Goal: Check status: Check status

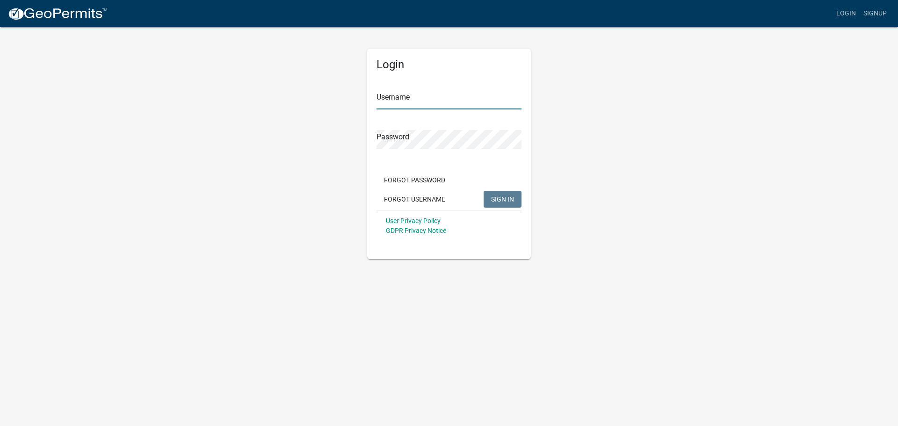
type input "[PERSON_NAME]"
click at [515, 197] on button "SIGN IN" at bounding box center [502, 199] width 38 height 17
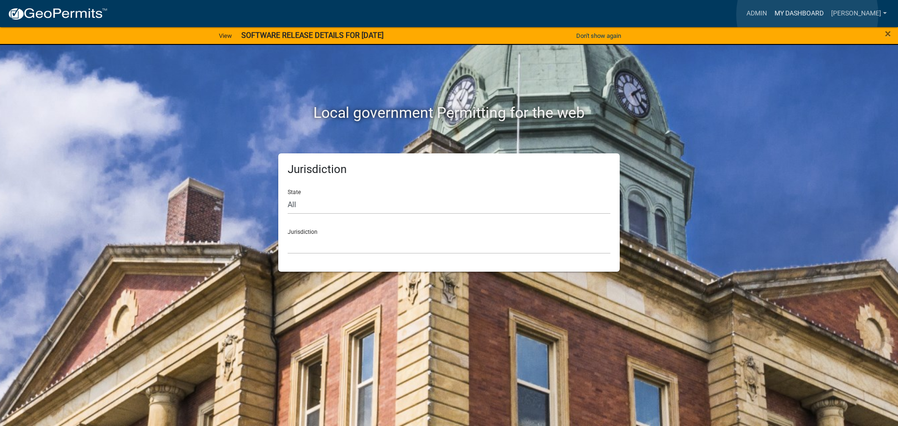
click at [807, 14] on link "My Dashboard" at bounding box center [798, 14] width 57 height 18
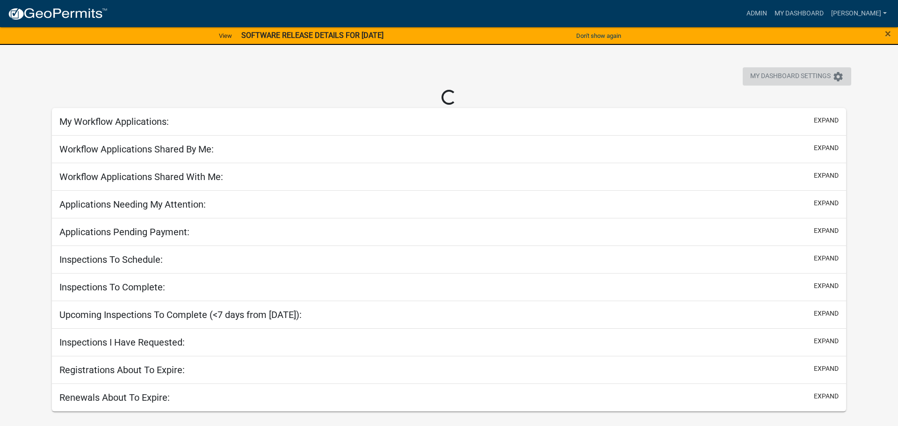
click at [798, 75] on span "My Dashboard Settings" at bounding box center [790, 76] width 80 height 11
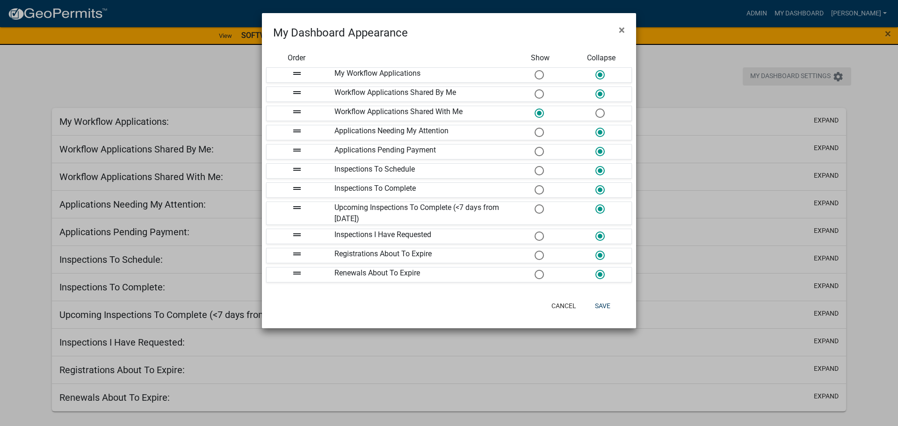
click at [798, 75] on ngb-modal-window "My Dashboard Appearance × Order Show Collapse drag_handle My Workflow Applicati…" at bounding box center [449, 213] width 898 height 426
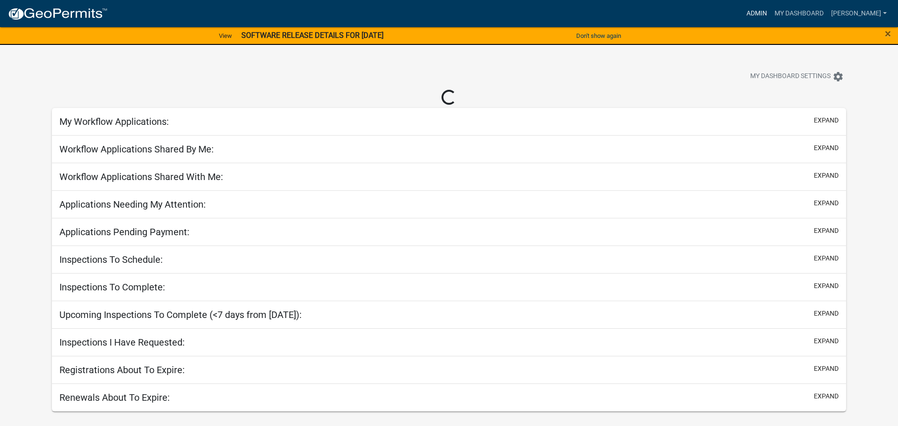
click at [761, 14] on link "Admin" at bounding box center [756, 14] width 28 height 18
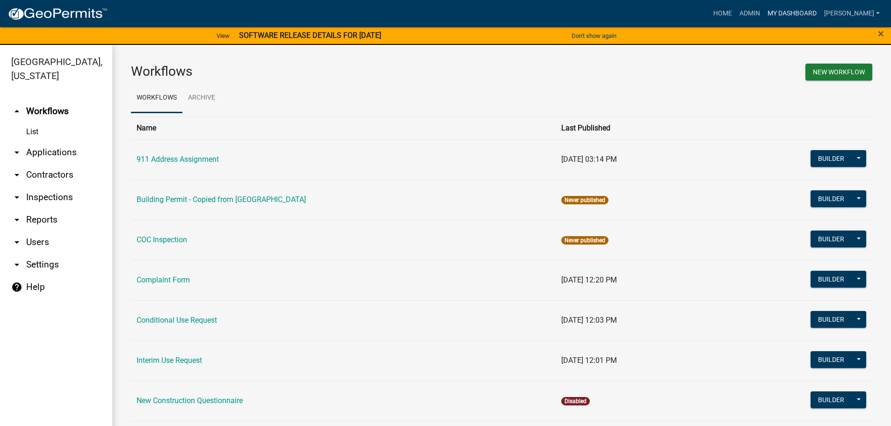
click at [800, 11] on link "My Dashboard" at bounding box center [791, 14] width 57 height 18
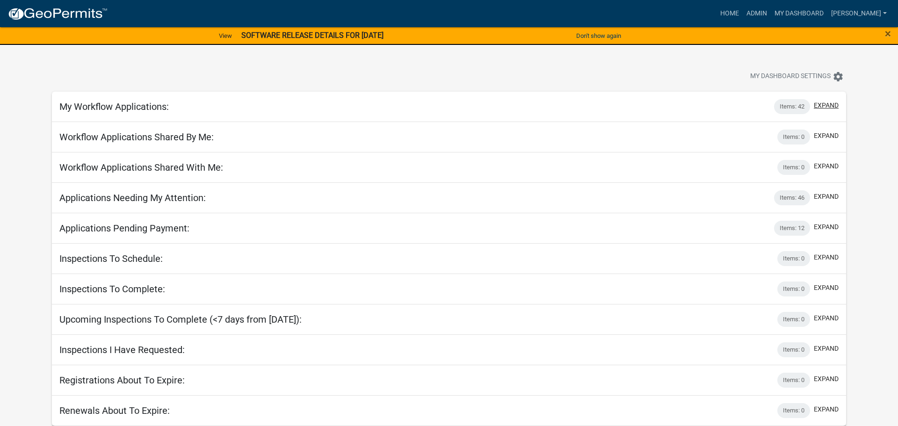
click at [831, 104] on button "expand" at bounding box center [825, 106] width 25 height 10
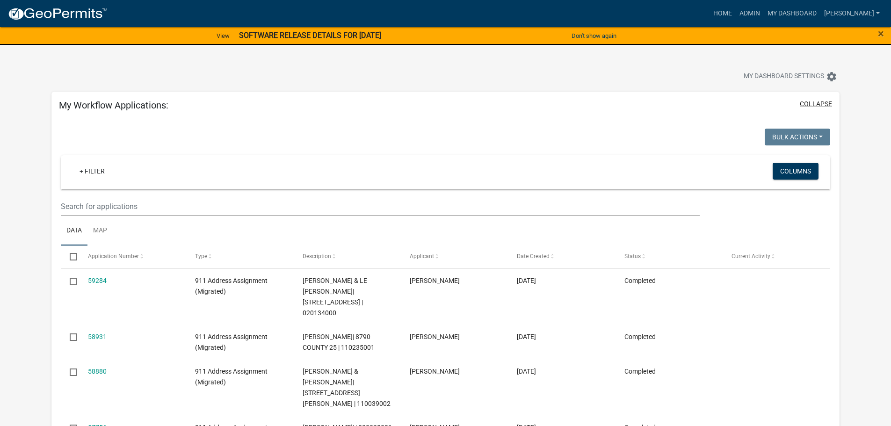
click at [813, 104] on button "collapse" at bounding box center [815, 104] width 32 height 10
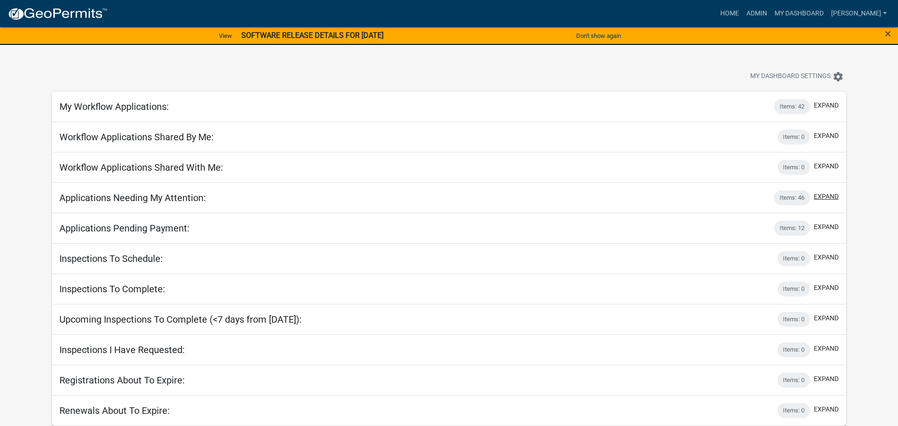
click at [828, 197] on button "expand" at bounding box center [825, 197] width 25 height 10
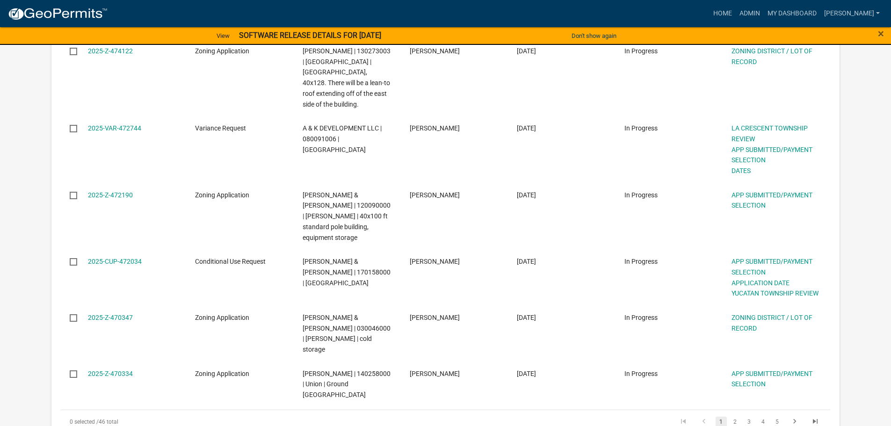
scroll to position [655, 0]
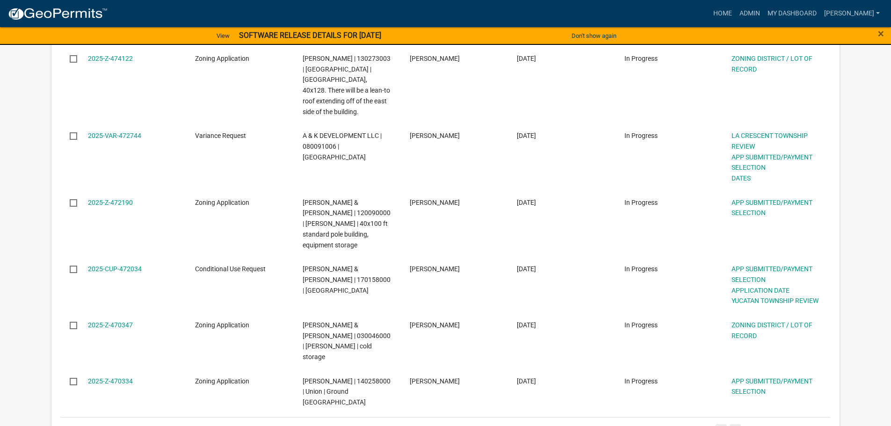
click at [737, 424] on link "2" at bounding box center [734, 429] width 11 height 10
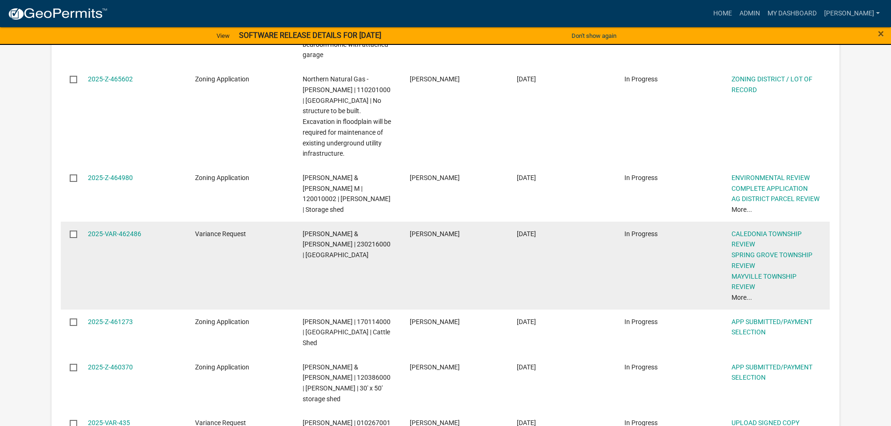
scroll to position [669, 0]
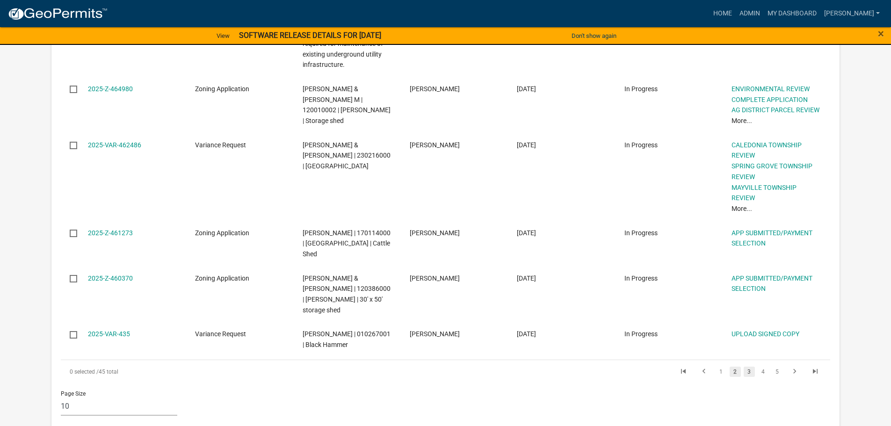
click at [751, 367] on link "3" at bounding box center [748, 372] width 11 height 10
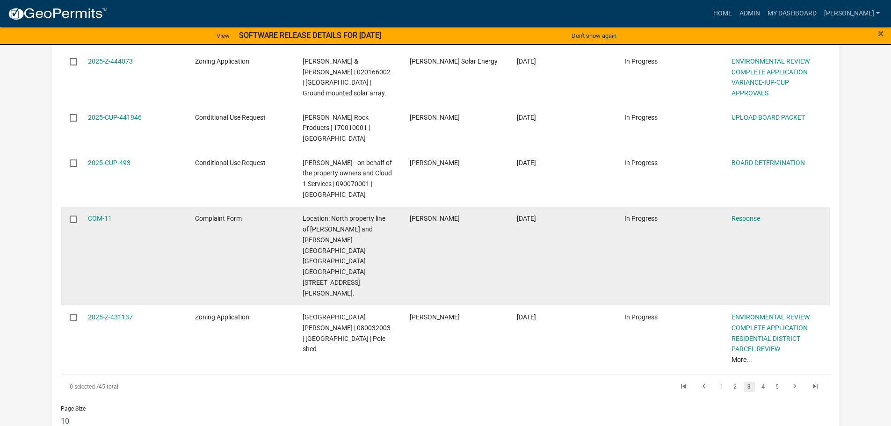
scroll to position [705, 0]
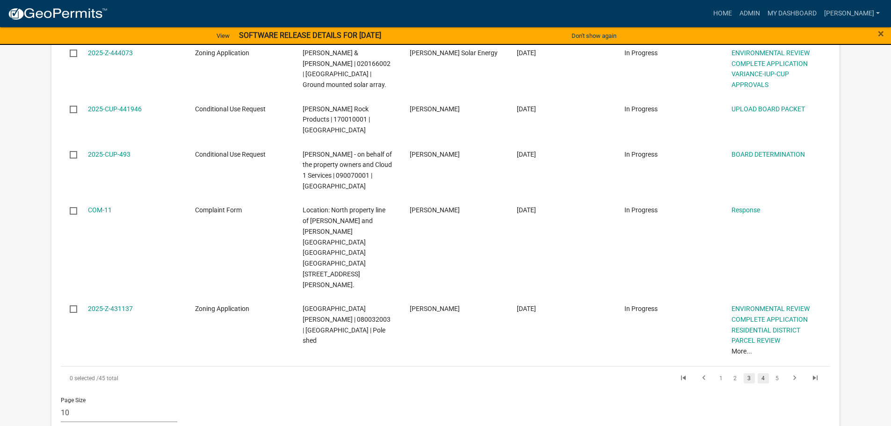
click at [761, 373] on link "4" at bounding box center [762, 378] width 11 height 10
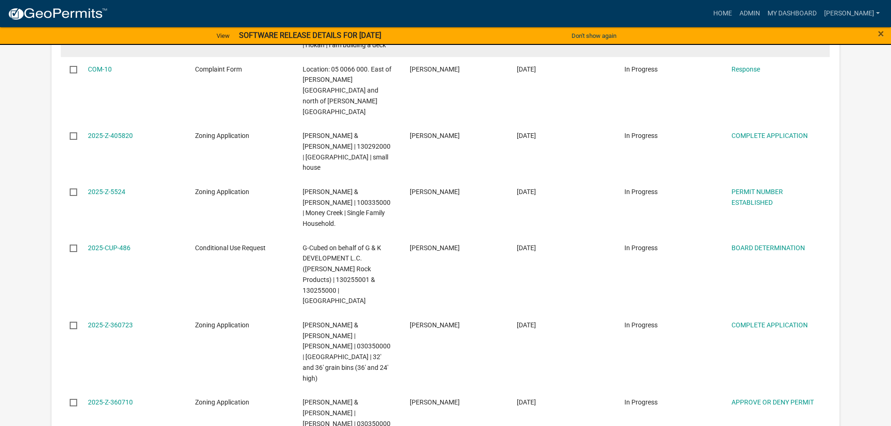
scroll to position [807, 0]
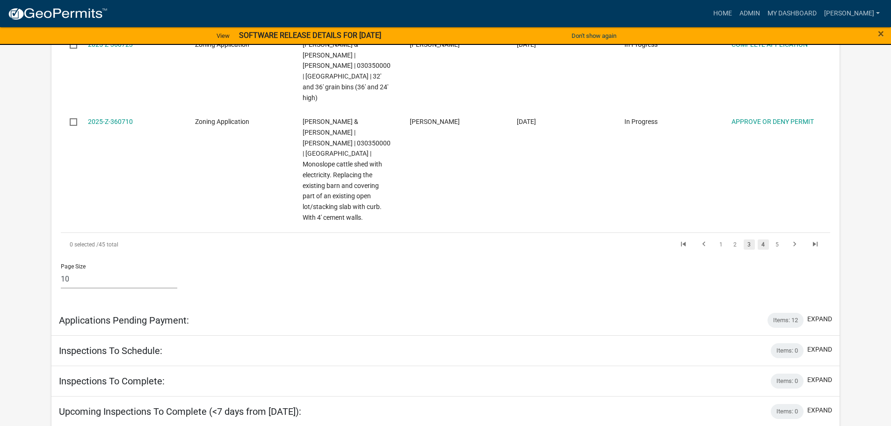
click at [747, 239] on link "3" at bounding box center [748, 244] width 11 height 10
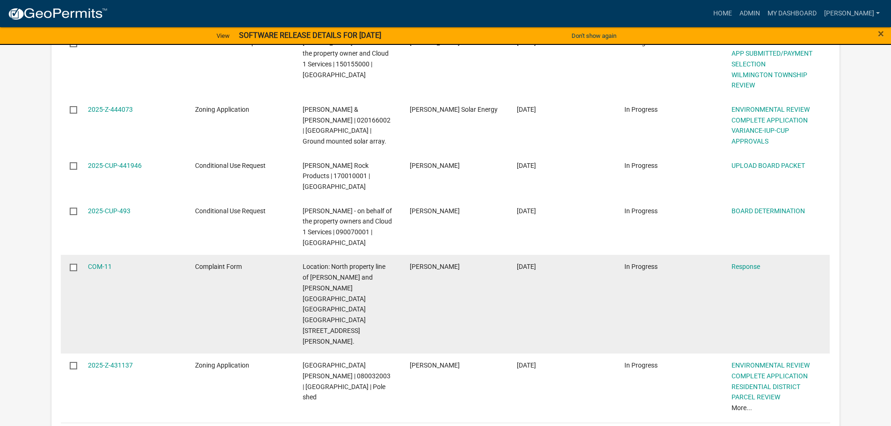
scroll to position [836, 0]
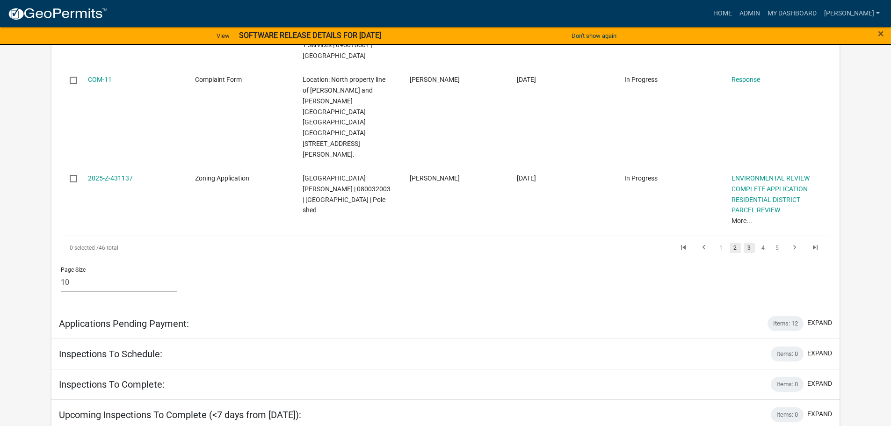
click at [736, 243] on link "2" at bounding box center [734, 248] width 11 height 10
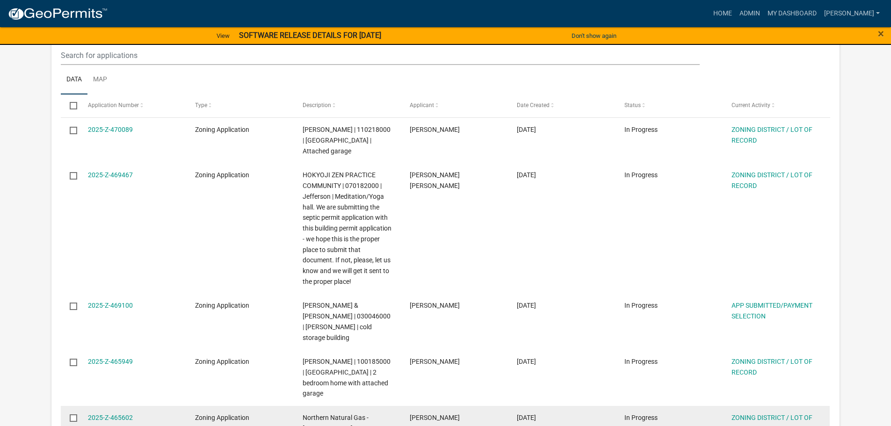
scroll to position [238, 0]
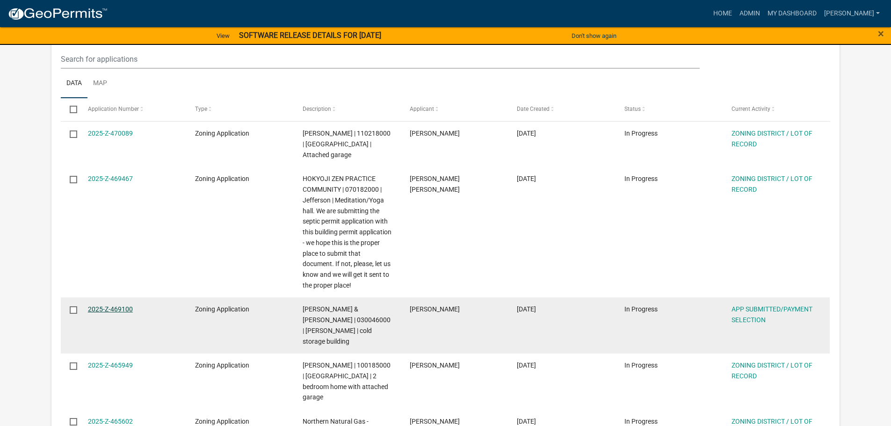
click at [116, 308] on link "2025-Z-469100" at bounding box center [110, 308] width 45 height 7
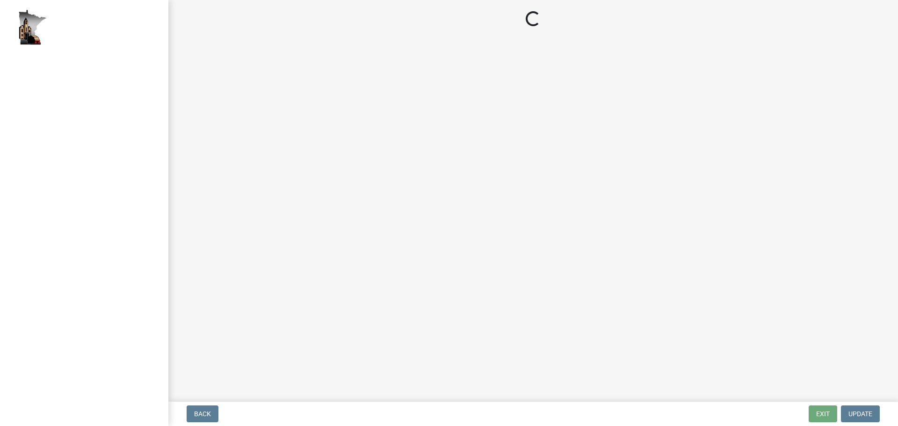
select select "2: 1"
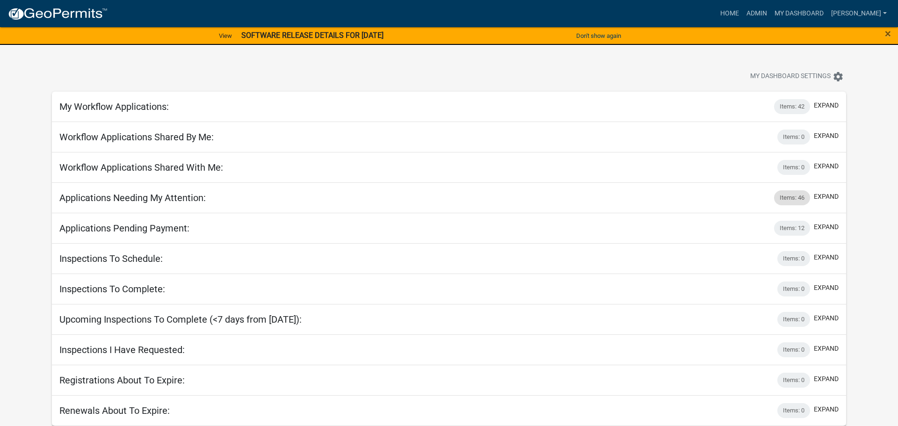
click at [793, 199] on div "Items: 46" at bounding box center [792, 197] width 36 height 15
click at [784, 197] on div "Items: 46" at bounding box center [792, 197] width 36 height 15
click at [834, 197] on button "expand" at bounding box center [825, 197] width 25 height 10
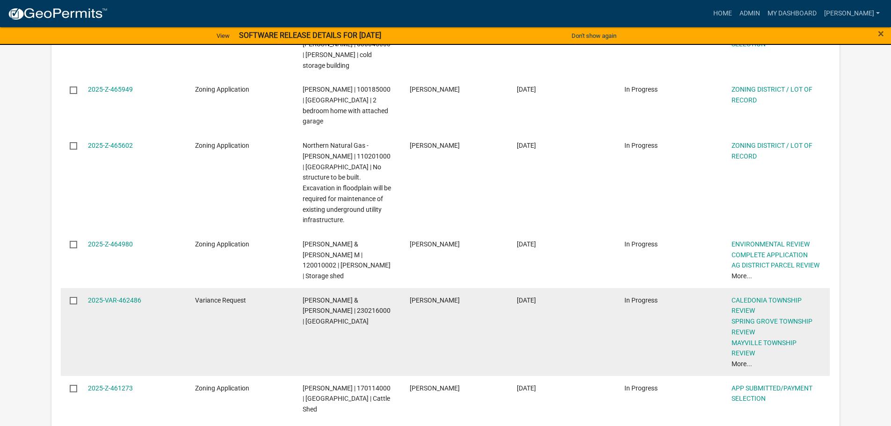
scroll to position [608, 0]
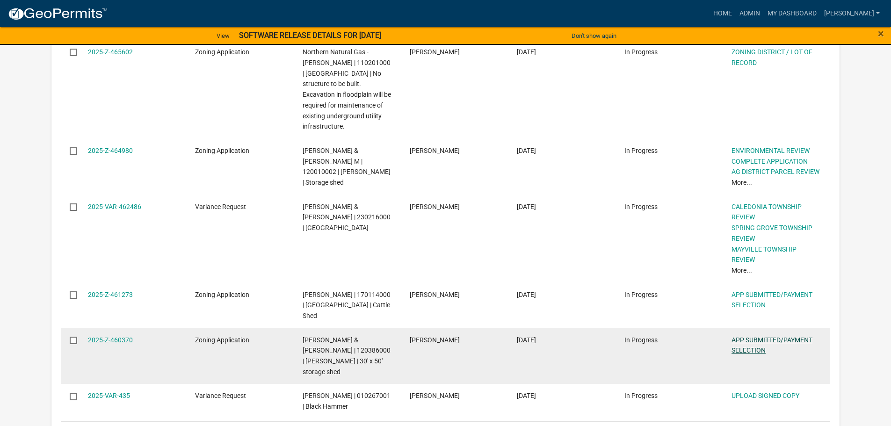
click at [764, 336] on link "APP SUBMITTED/PAYMENT SELECTION" at bounding box center [771, 345] width 81 height 18
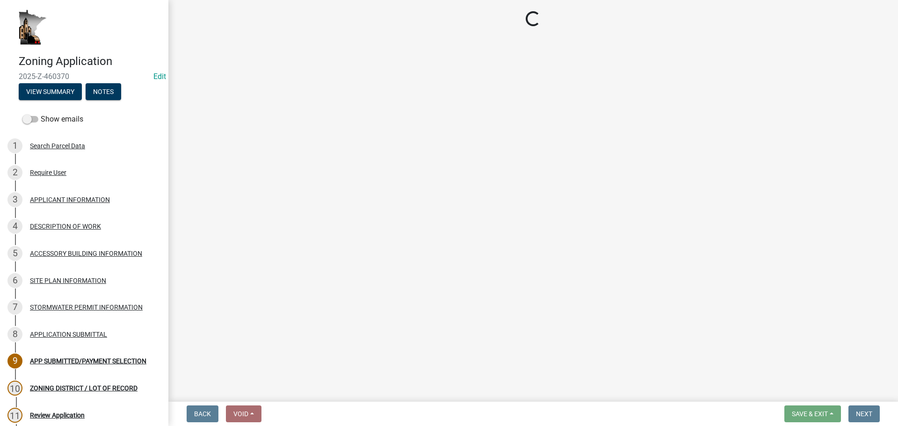
select select "2: 1"
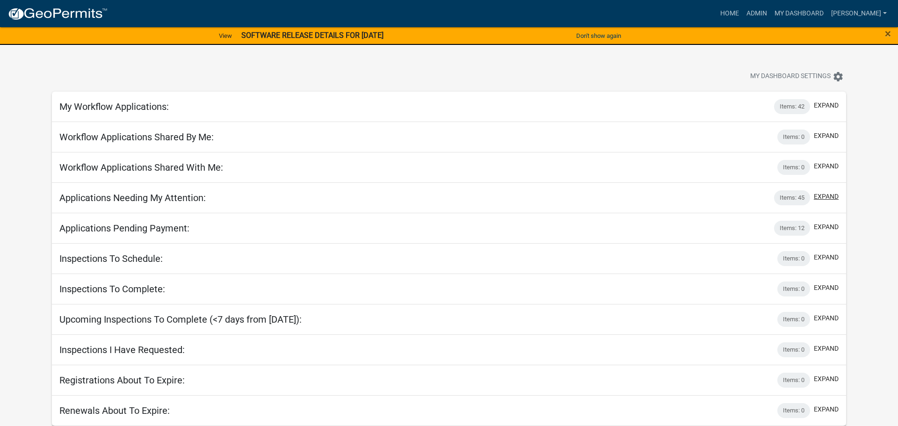
drag, startPoint x: 819, startPoint y: 196, endPoint x: 894, endPoint y: 213, distance: 77.2
click at [819, 196] on button "expand" at bounding box center [825, 197] width 25 height 10
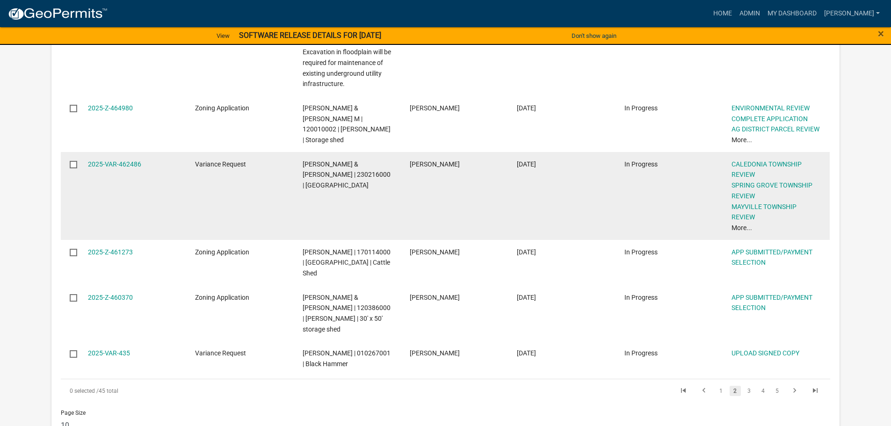
scroll to position [748, 0]
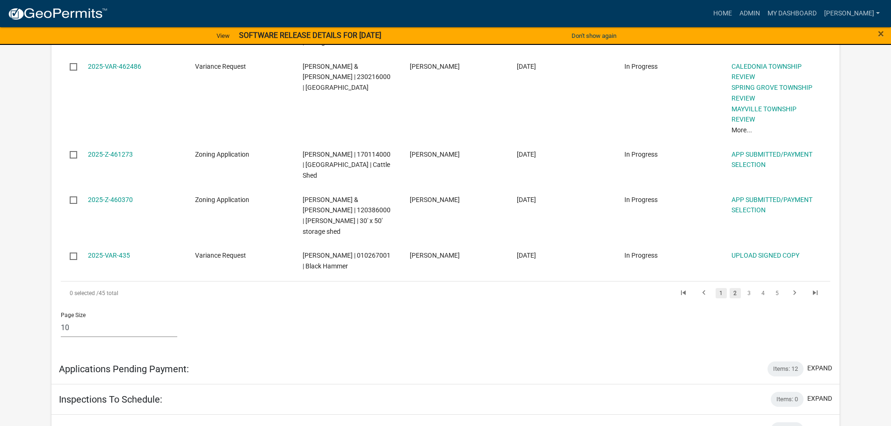
click at [720, 288] on link "1" at bounding box center [720, 293] width 11 height 10
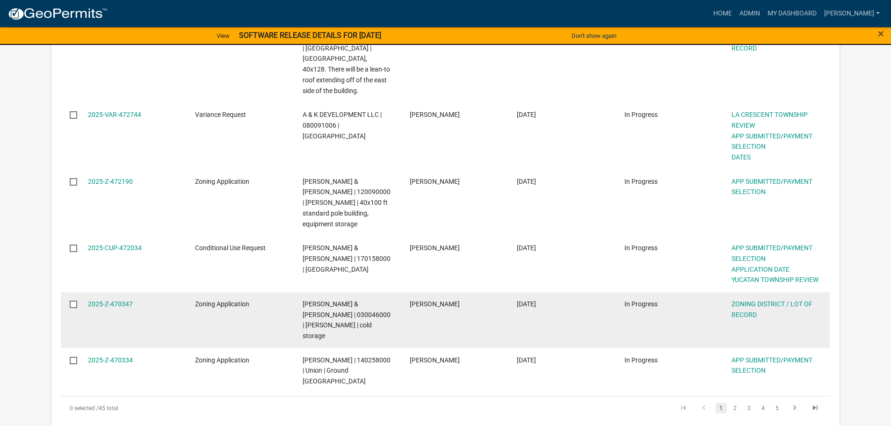
scroll to position [769, 0]
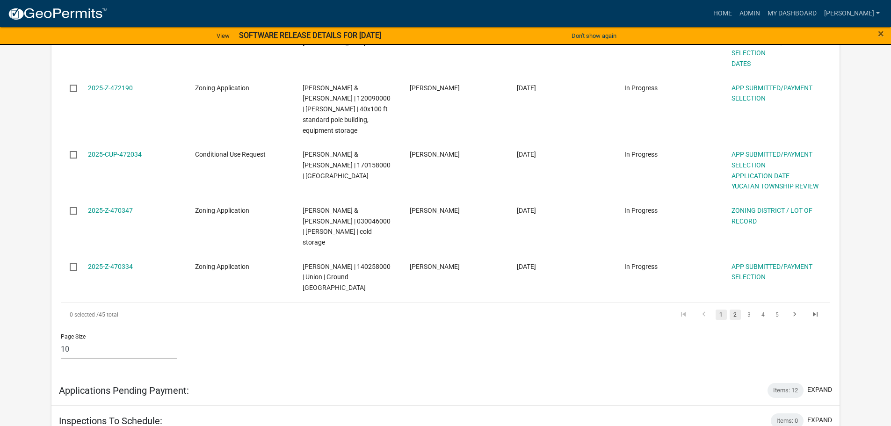
click at [734, 309] on link "2" at bounding box center [734, 314] width 11 height 10
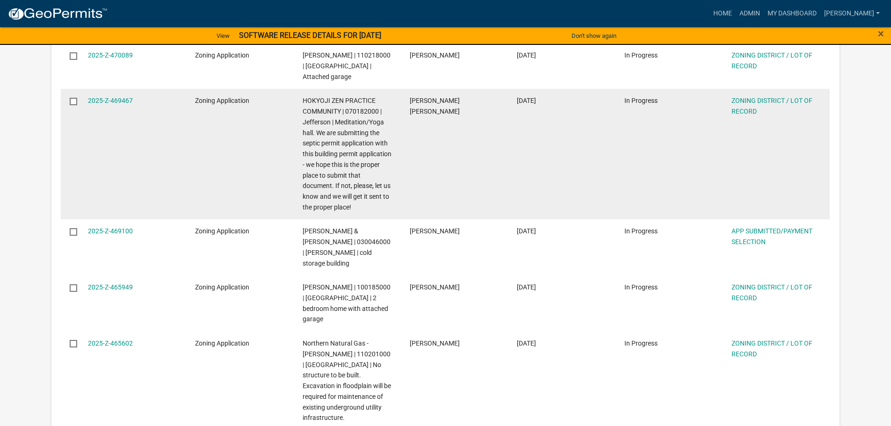
scroll to position [363, 0]
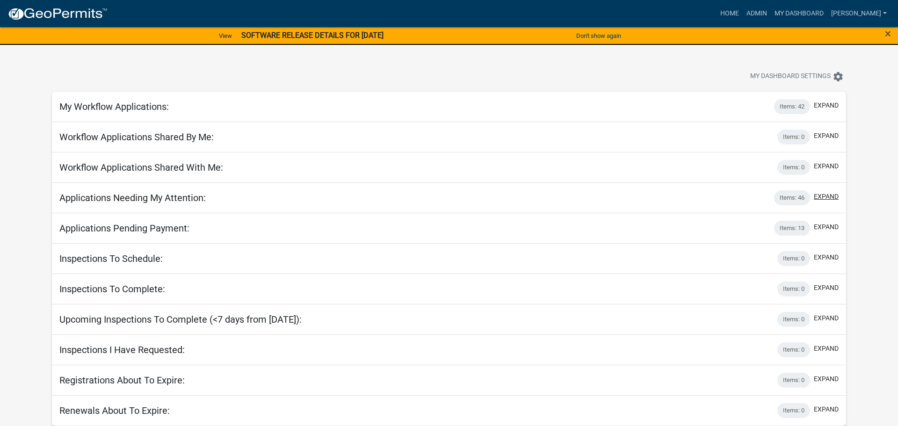
click at [821, 198] on button "expand" at bounding box center [825, 197] width 25 height 10
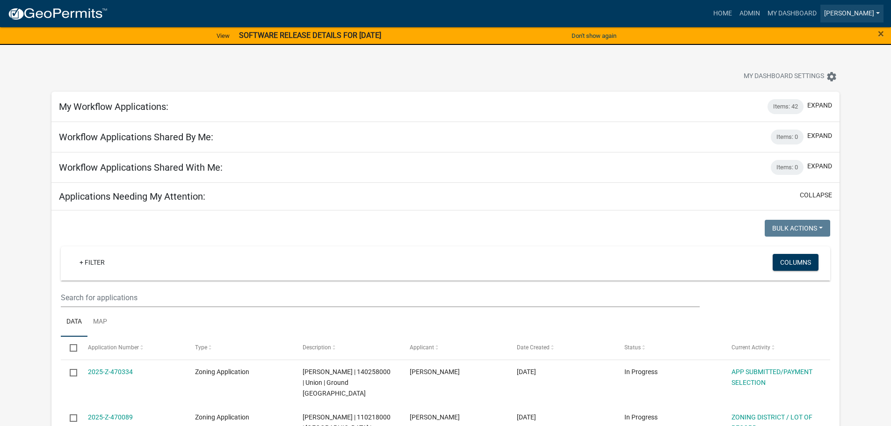
click at [875, 14] on link "[PERSON_NAME]" at bounding box center [851, 14] width 63 height 18
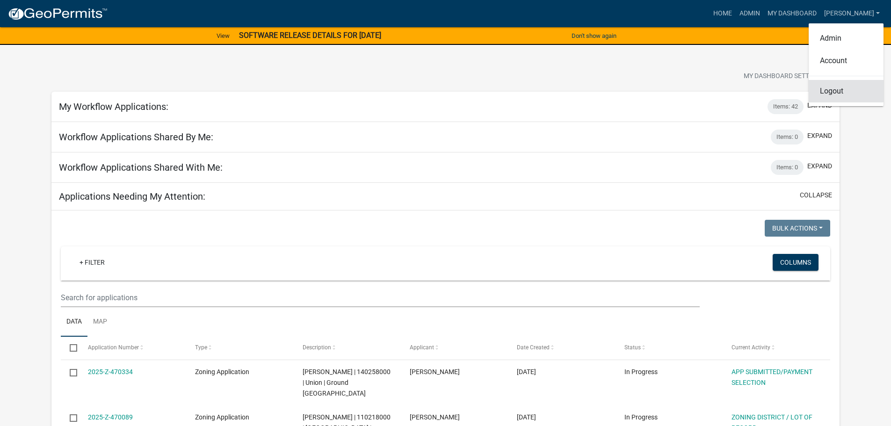
click at [836, 95] on link "Logout" at bounding box center [845, 91] width 75 height 22
